Goal: Task Accomplishment & Management: Use online tool/utility

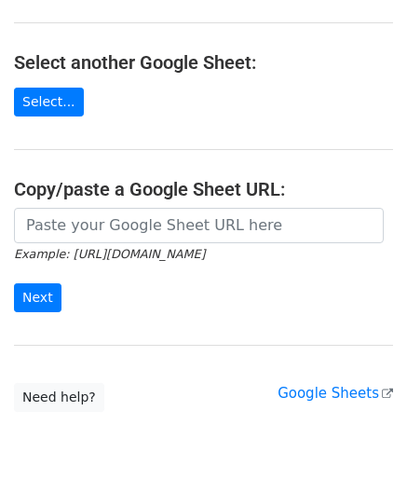
scroll to position [186, 0]
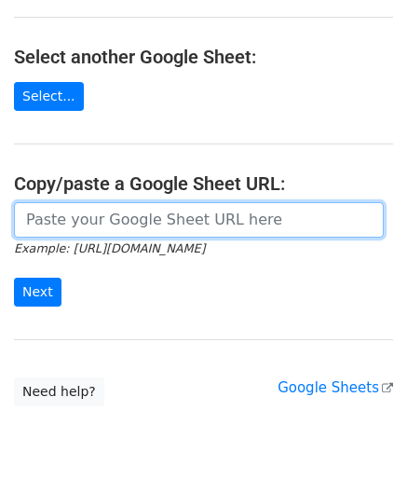
click at [105, 212] on input "url" at bounding box center [199, 219] width 370 height 35
paste input "[URL][DOMAIN_NAME]"
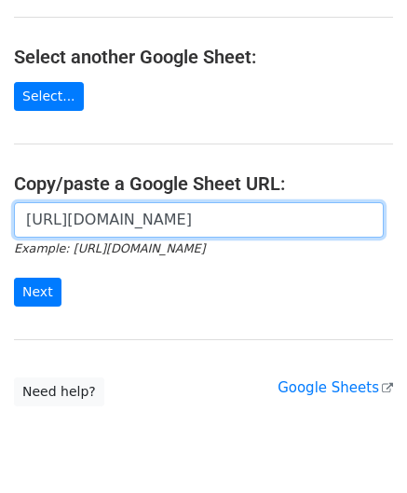
scroll to position [0, 387]
type input "[URL][DOMAIN_NAME]"
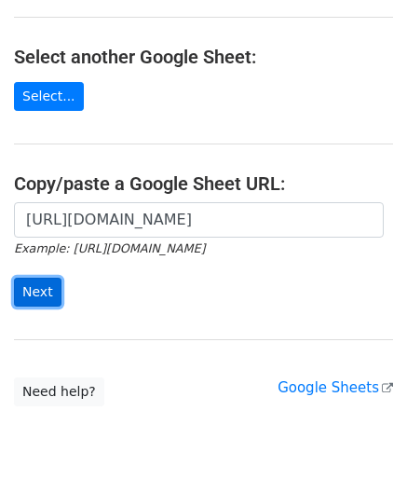
click at [48, 289] on input "Next" at bounding box center [38, 292] width 48 height 29
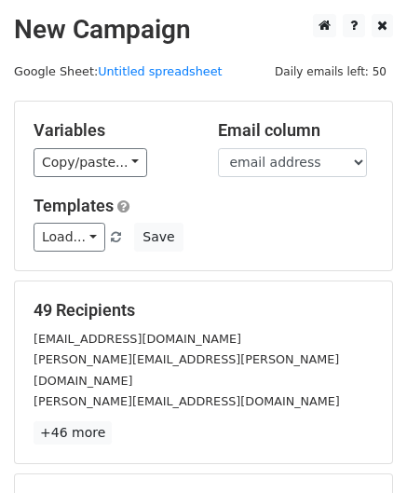
scroll to position [227, 0]
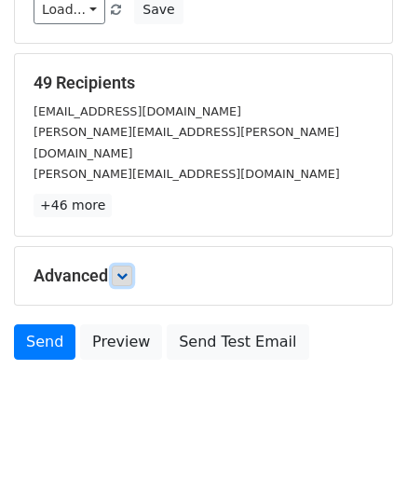
click at [124, 270] on icon at bounding box center [121, 275] width 11 height 11
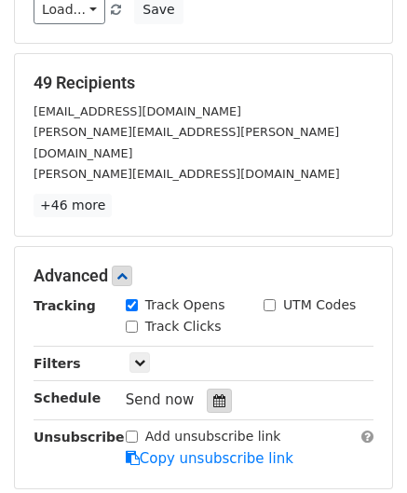
click at [213, 394] on icon at bounding box center [219, 400] width 12 height 13
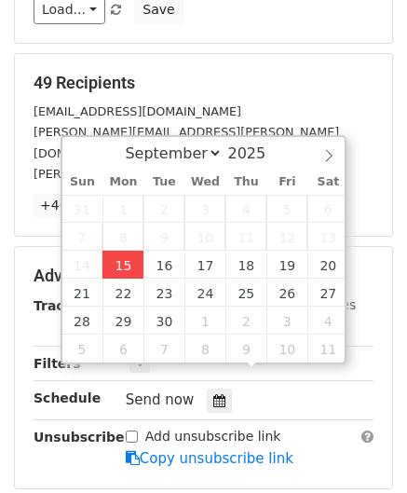
type input "2025-09-15 12:00"
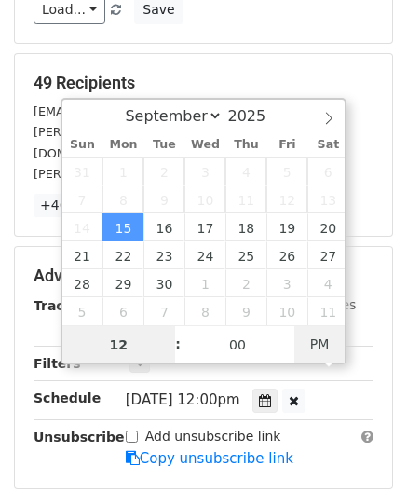
paste input "1"
type input "11"
type input "2025-09-15 11:00"
click at [309, 336] on span "PM" at bounding box center [319, 343] width 51 height 37
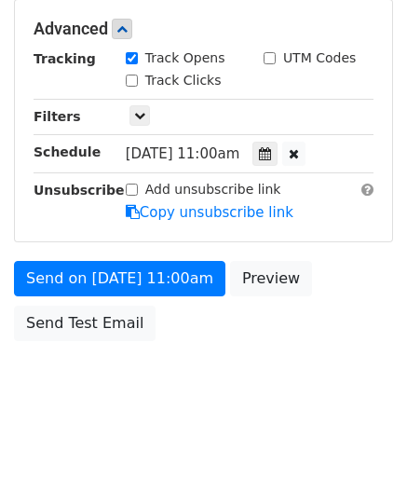
scroll to position [453, 0]
